Goal: Task Accomplishment & Management: Manage account settings

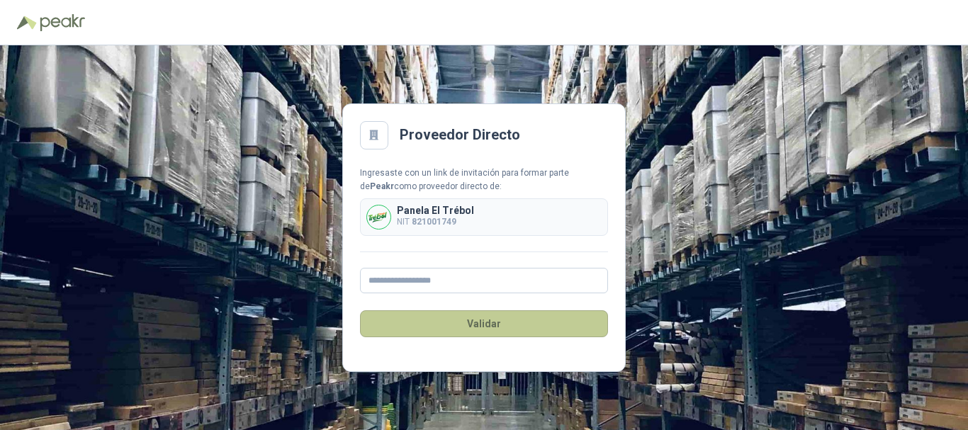
click at [549, 322] on button "Validar" at bounding box center [484, 323] width 248 height 27
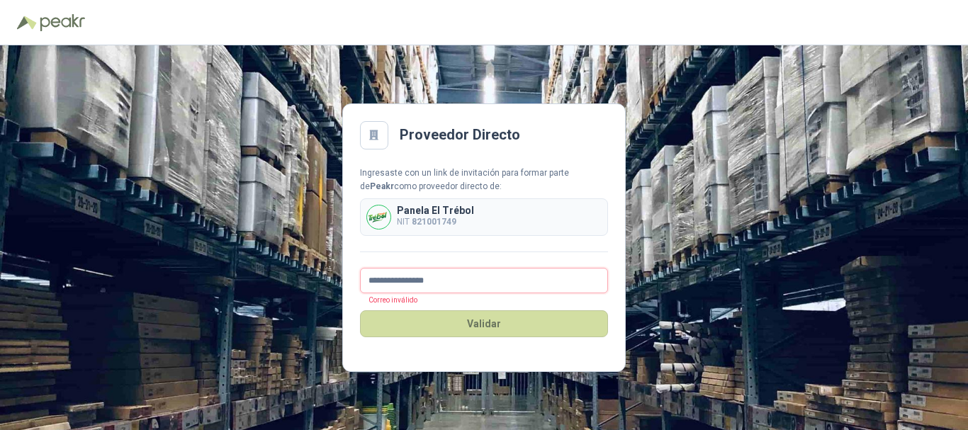
type input "**********"
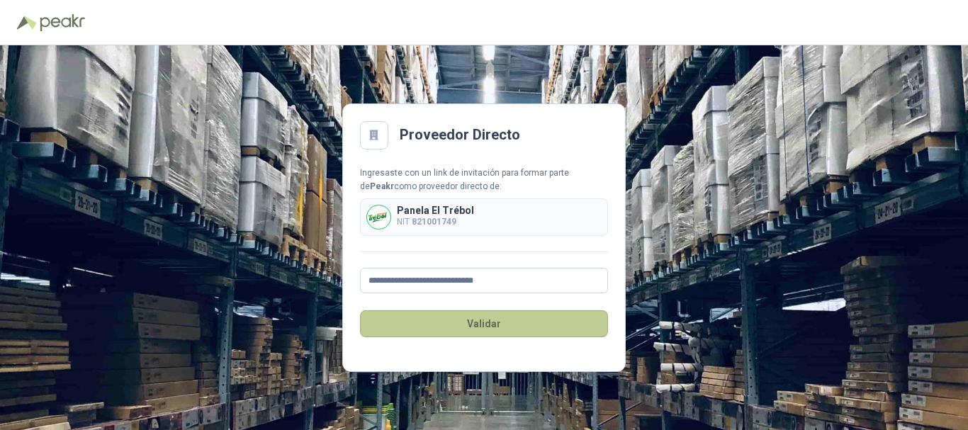
click at [406, 332] on button "Validar" at bounding box center [484, 323] width 248 height 27
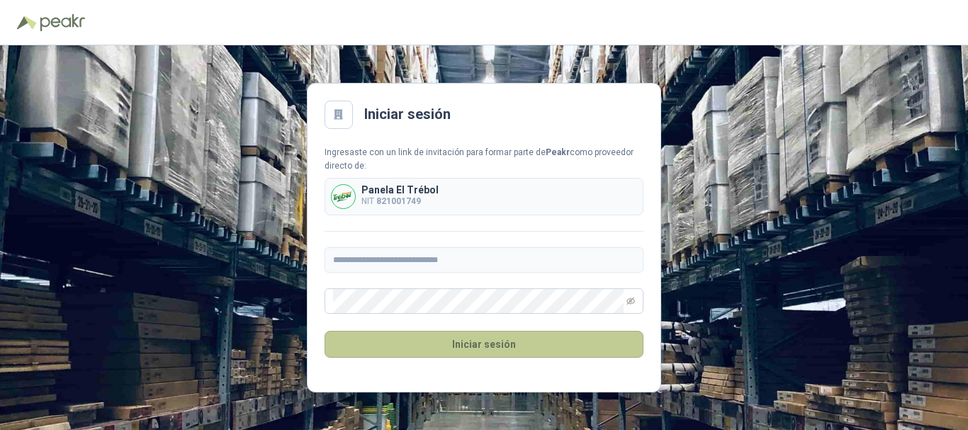
click at [467, 352] on button "Iniciar sesión" at bounding box center [484, 344] width 319 height 27
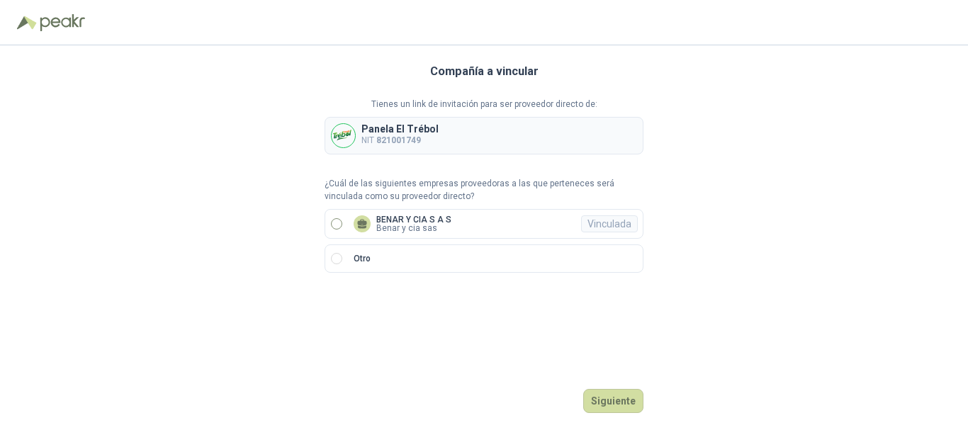
click at [426, 230] on p "Benar y cia sas" at bounding box center [413, 228] width 75 height 9
click at [617, 398] on button "Ingresar" at bounding box center [616, 401] width 56 height 24
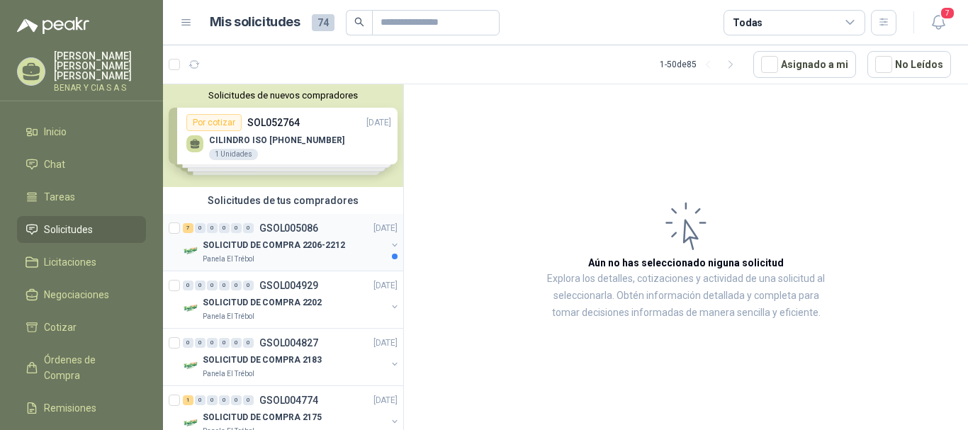
click at [283, 230] on p "GSOL005086" at bounding box center [288, 228] width 59 height 10
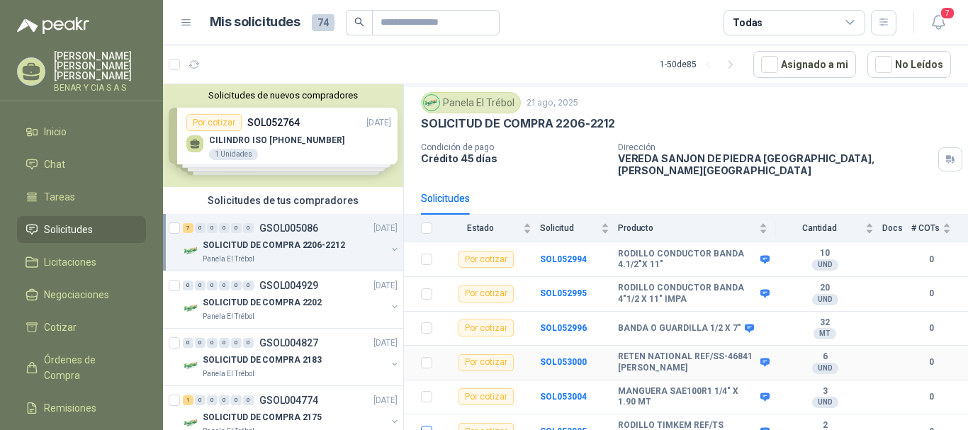
scroll to position [79, 0]
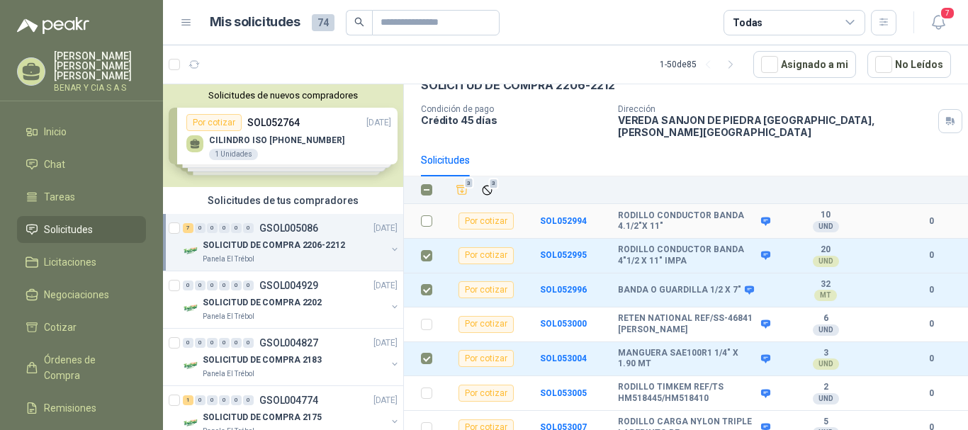
click at [424, 218] on label at bounding box center [426, 221] width 11 height 16
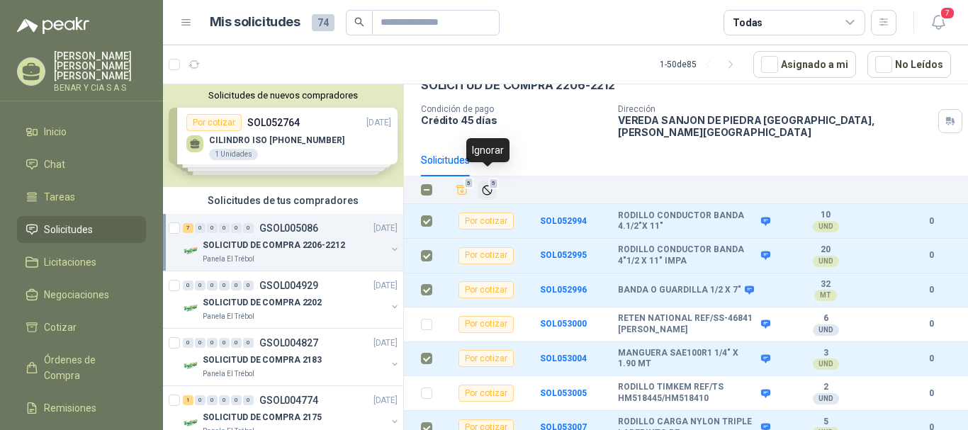
click at [491, 179] on span "5" at bounding box center [494, 183] width 10 height 11
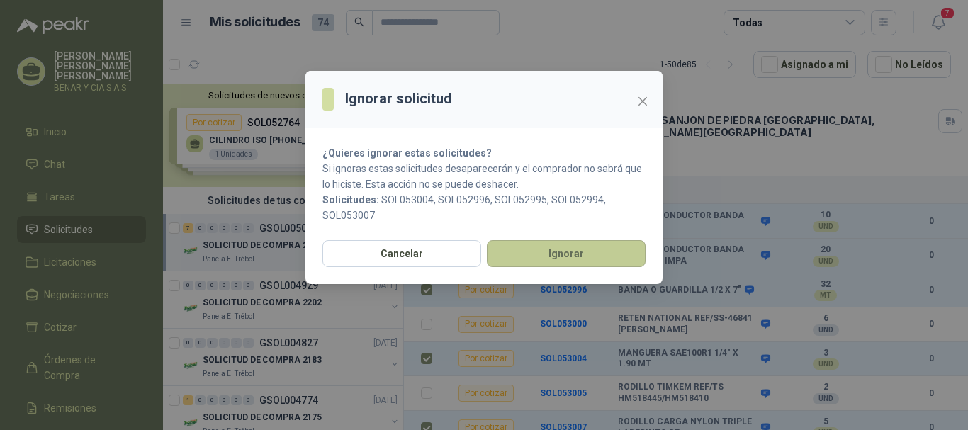
click at [561, 254] on button "Ignorar" at bounding box center [566, 253] width 159 height 27
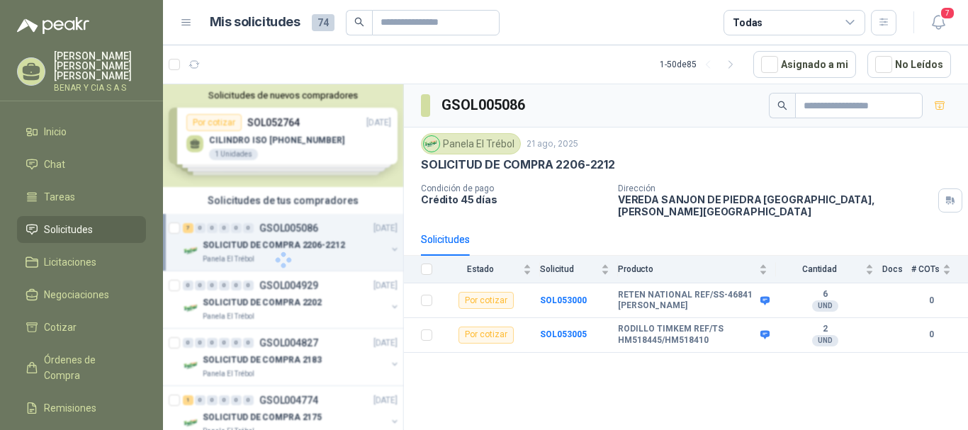
scroll to position [0, 0]
click at [274, 294] on div "SOLICITUD DE COMPRA 2202" at bounding box center [295, 302] width 184 height 17
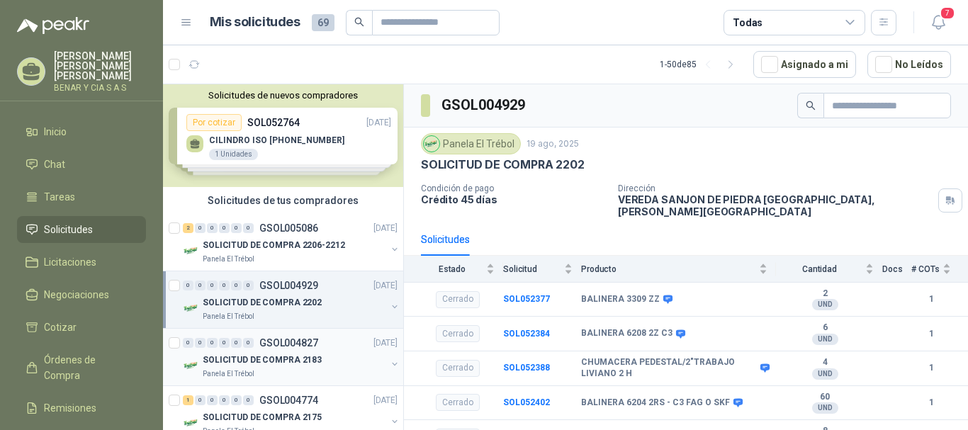
click at [298, 359] on p "SOLICITUD DE COMPRA 2183" at bounding box center [262, 360] width 119 height 13
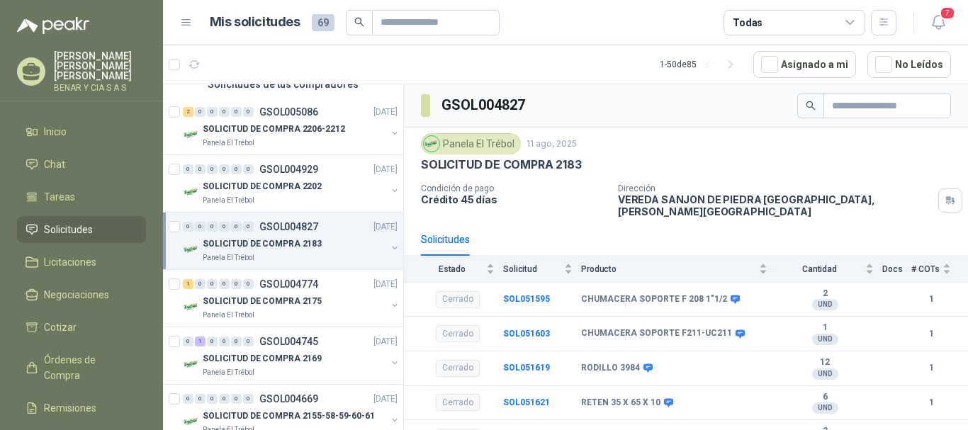
scroll to position [142, 0]
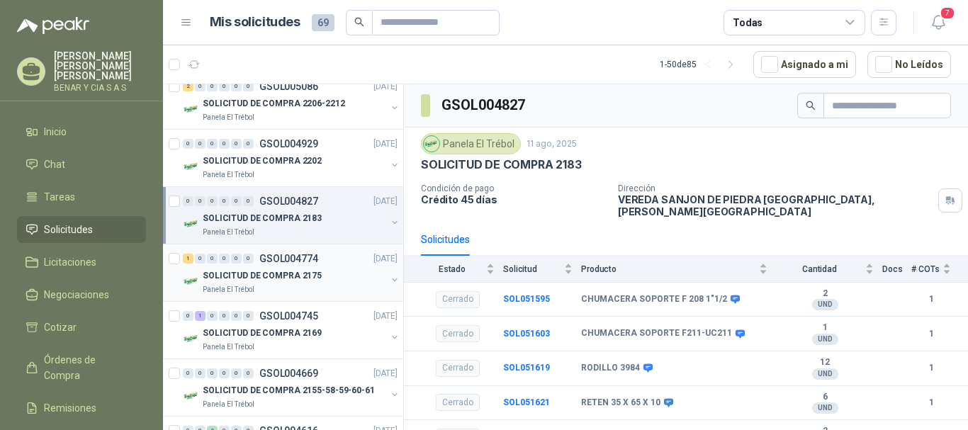
click at [288, 268] on div "SOLICITUD DE COMPRA 2175" at bounding box center [295, 275] width 184 height 17
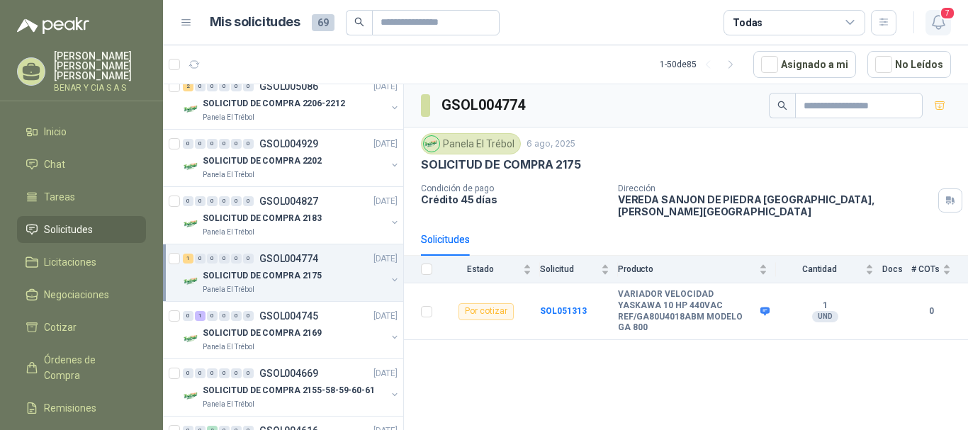
click at [933, 20] on icon "button" at bounding box center [939, 22] width 18 height 18
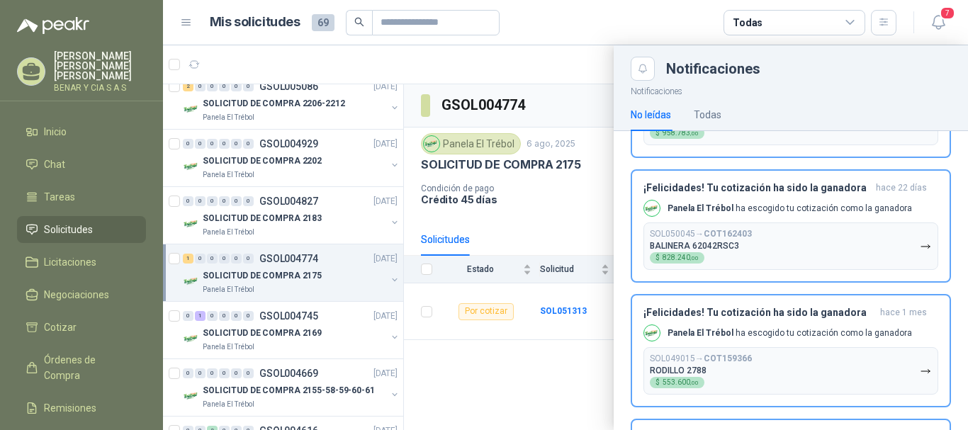
scroll to position [354, 0]
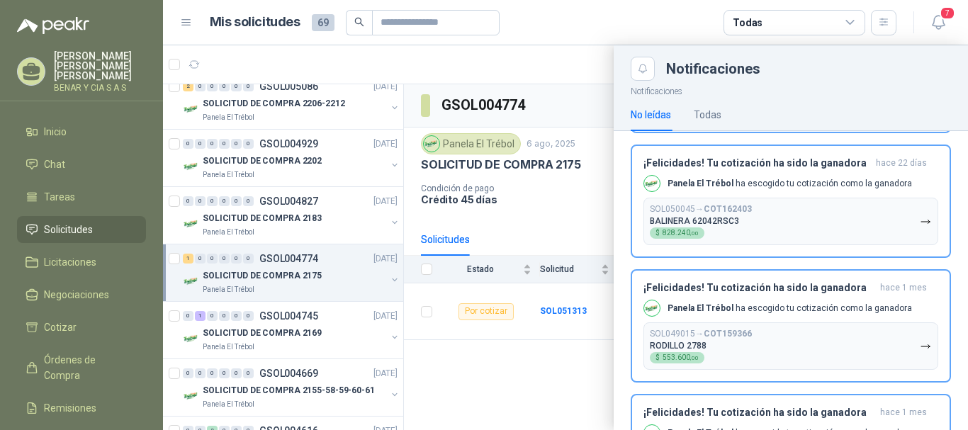
click at [567, 31] on article "Mis solicitudes 69 Todas" at bounding box center [553, 23] width 687 height 26
click at [621, 14] on article "Mis solicitudes 69 Todas" at bounding box center [553, 23] width 687 height 26
click at [947, 17] on span "7" at bounding box center [948, 12] width 16 height 13
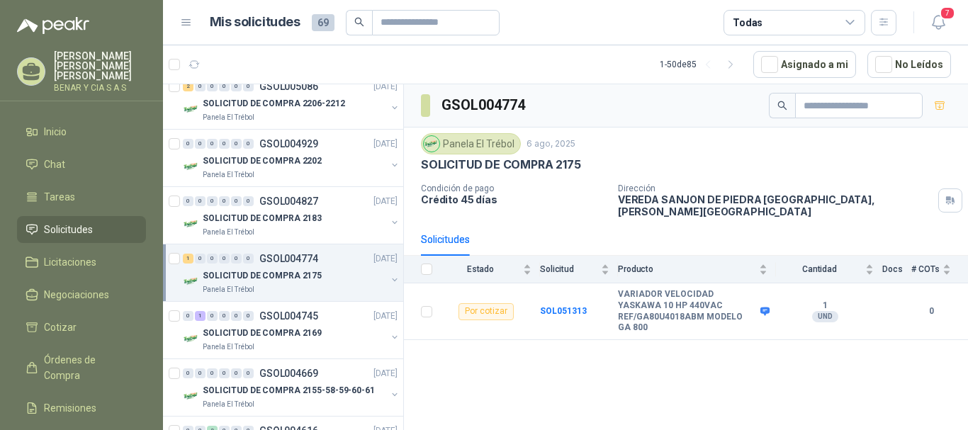
click at [953, 26] on header "Mis solicitudes 69 Todas 7" at bounding box center [565, 22] width 805 height 45
click at [940, 21] on icon "button" at bounding box center [939, 22] width 18 height 18
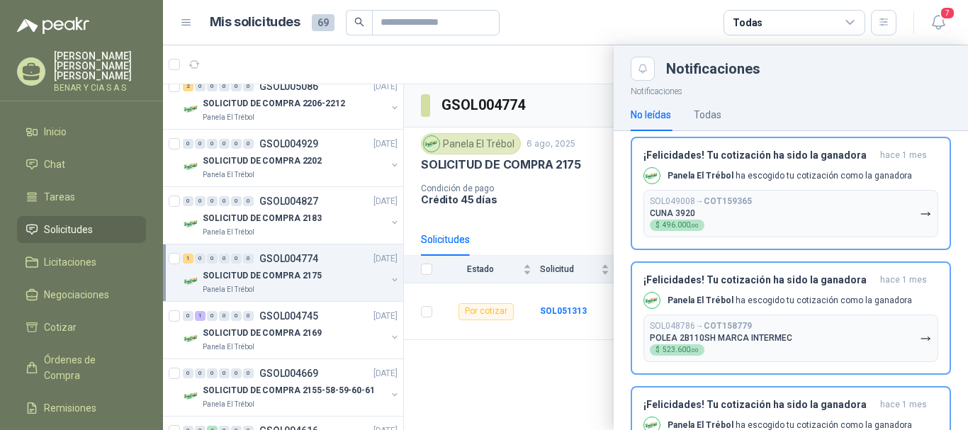
scroll to position [706, 0]
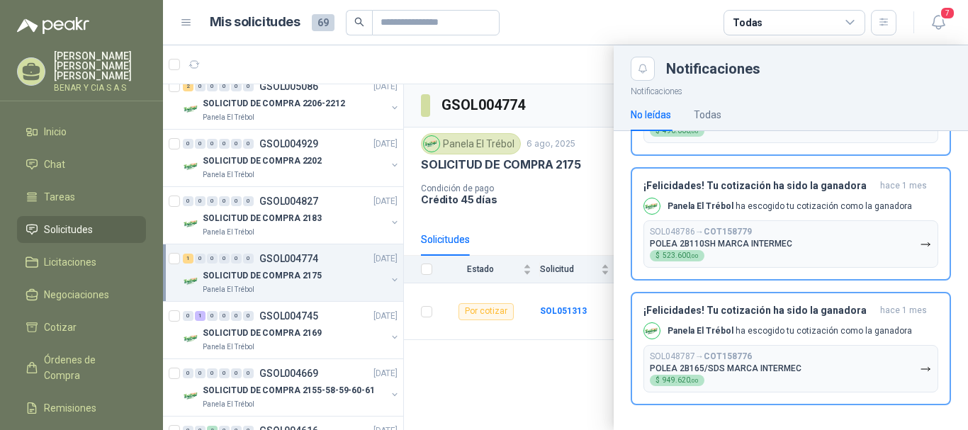
click at [539, 366] on div at bounding box center [565, 237] width 805 height 385
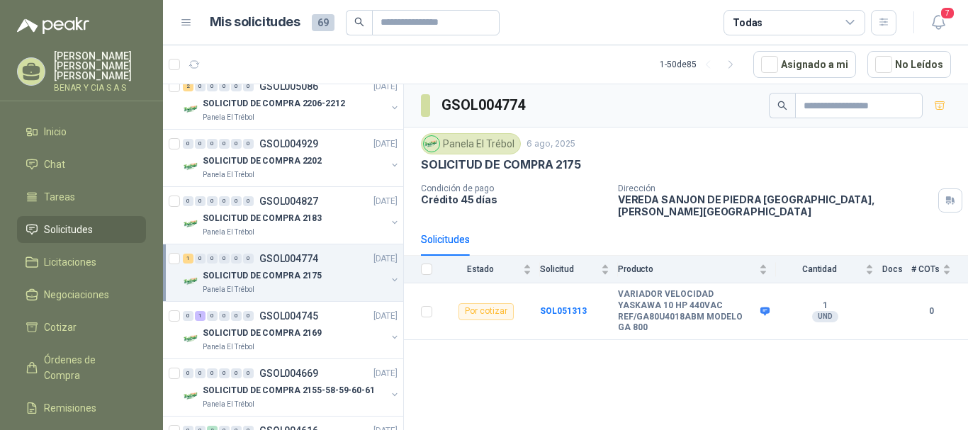
click at [32, 66] on icon at bounding box center [32, 69] width 18 height 12
